Goal: Book appointment/travel/reservation

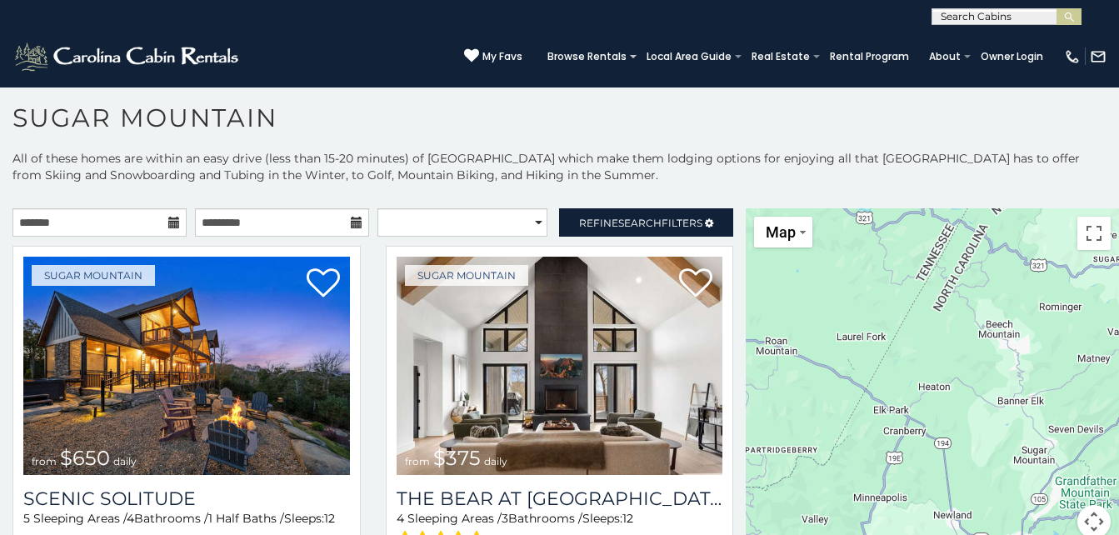
scroll to position [48, 0]
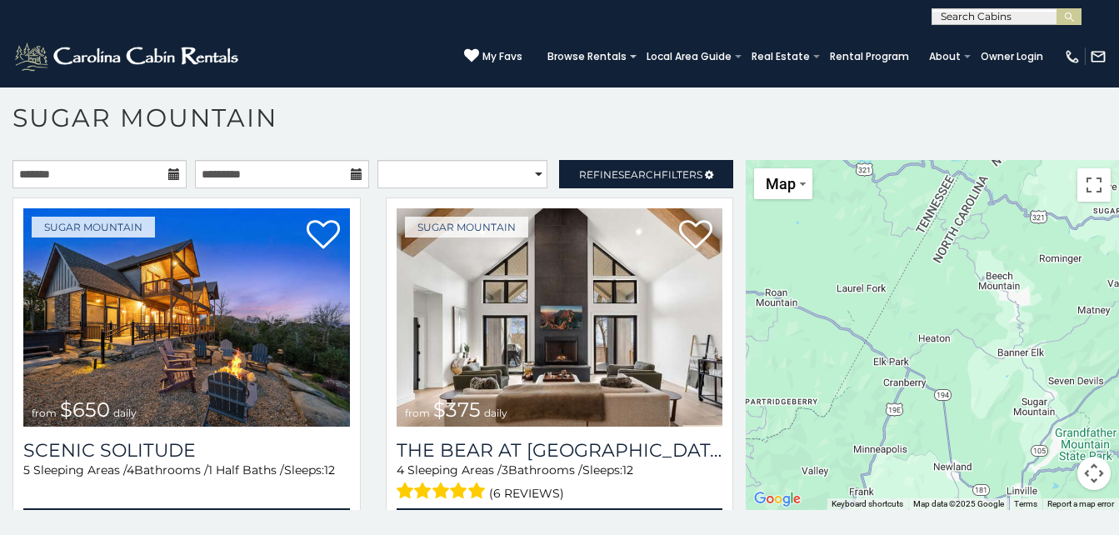
click at [174, 171] on icon at bounding box center [174, 174] width 12 height 12
click at [168, 174] on icon at bounding box center [174, 174] width 12 height 12
click at [169, 175] on icon at bounding box center [174, 174] width 12 height 12
click at [141, 175] on input "text" at bounding box center [99, 174] width 174 height 28
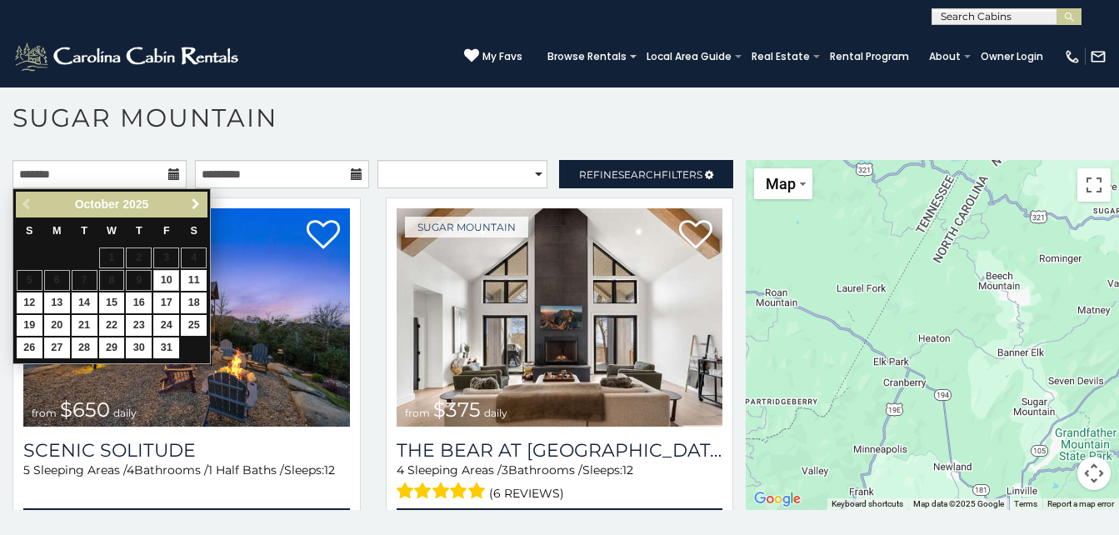
click at [187, 208] on link "Next" at bounding box center [195, 204] width 21 height 21
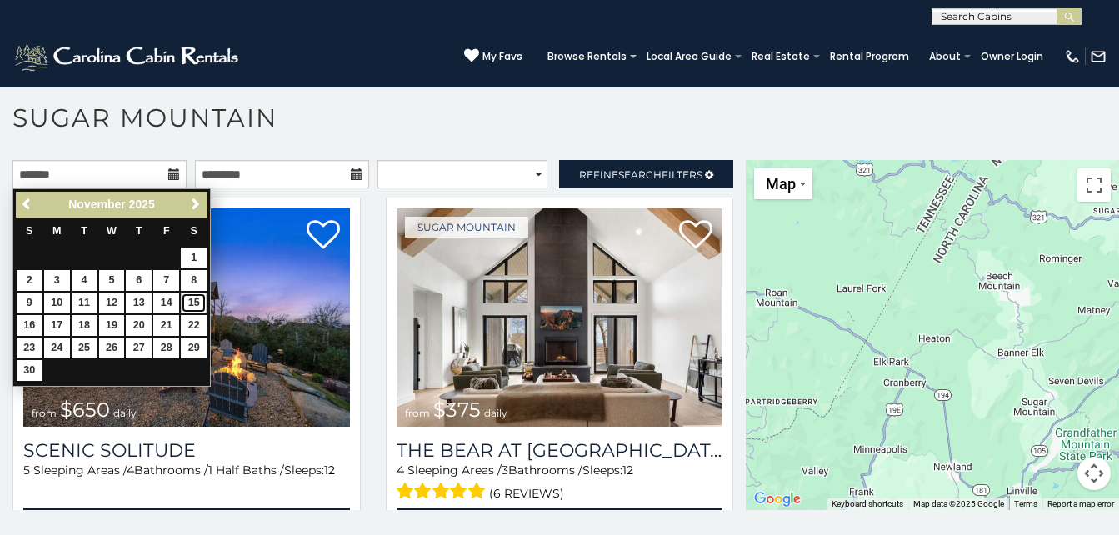
click at [187, 302] on link "15" at bounding box center [194, 302] width 26 height 21
type input "**********"
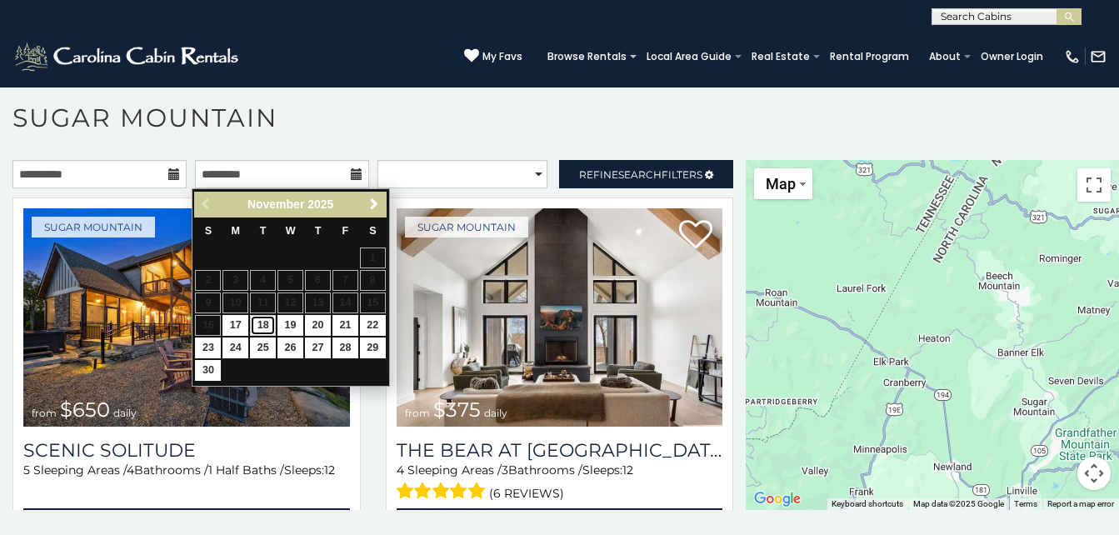
click at [268, 323] on link "18" at bounding box center [263, 325] width 26 height 21
type input "**********"
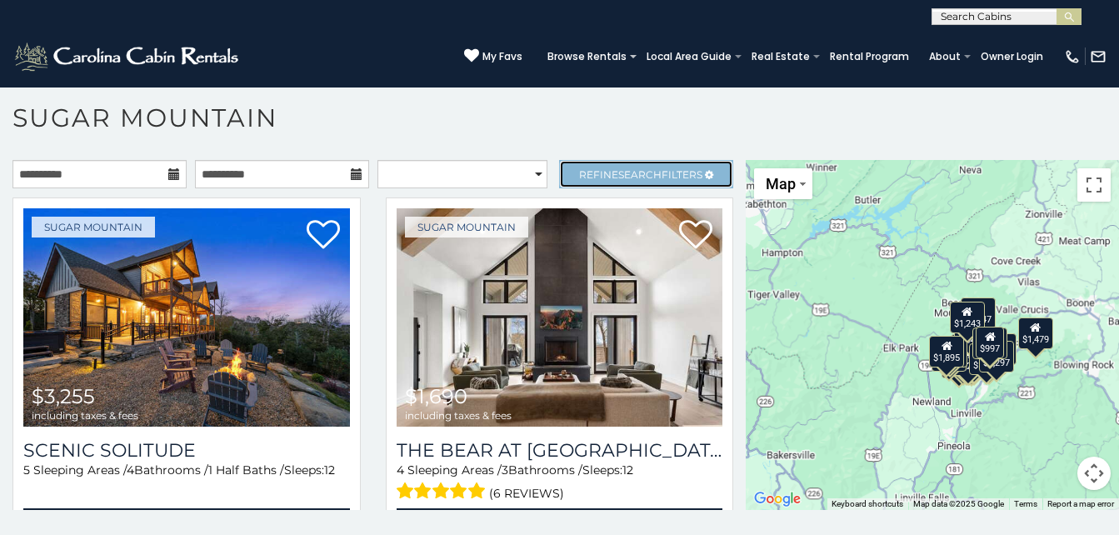
click at [578, 182] on link "Refine Search Filters" at bounding box center [646, 174] width 174 height 28
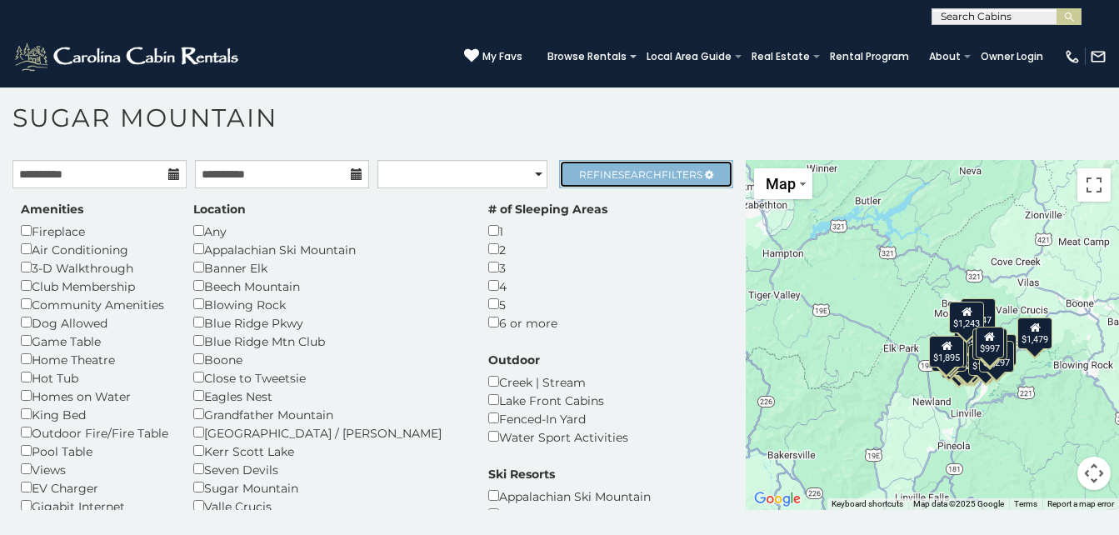
click at [578, 182] on link "Refine Search Filters" at bounding box center [646, 174] width 174 height 28
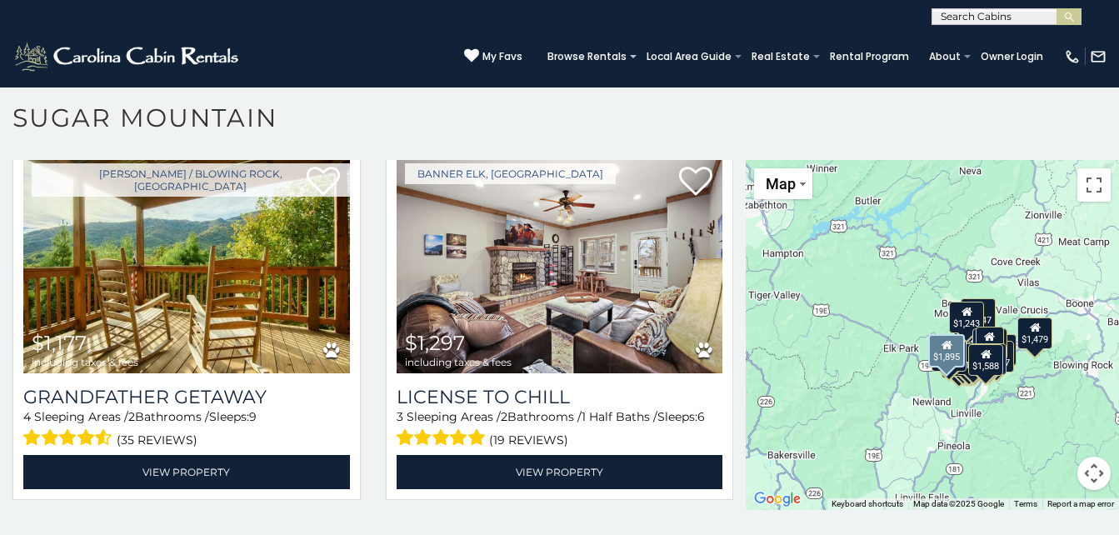
scroll to position [3468, 0]
